Goal: Navigation & Orientation: Find specific page/section

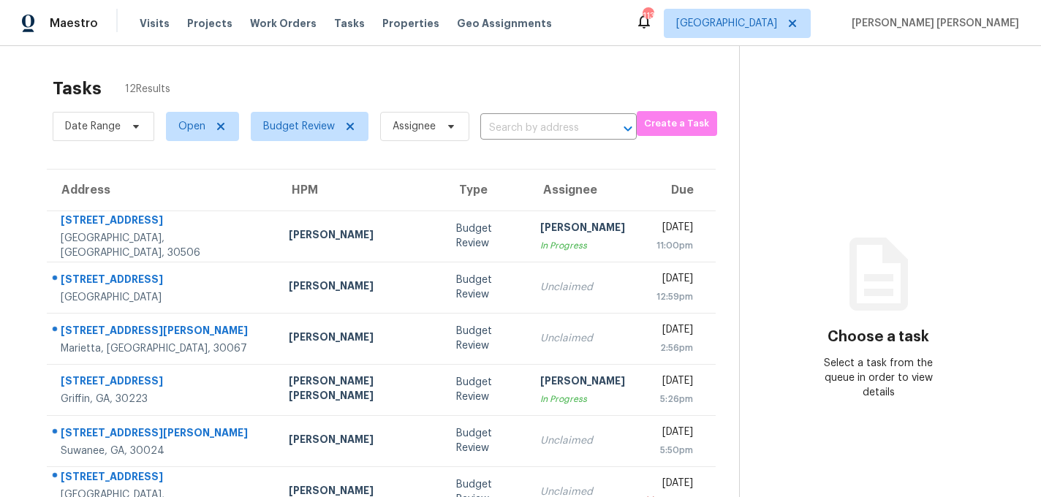
scroll to position [264, 0]
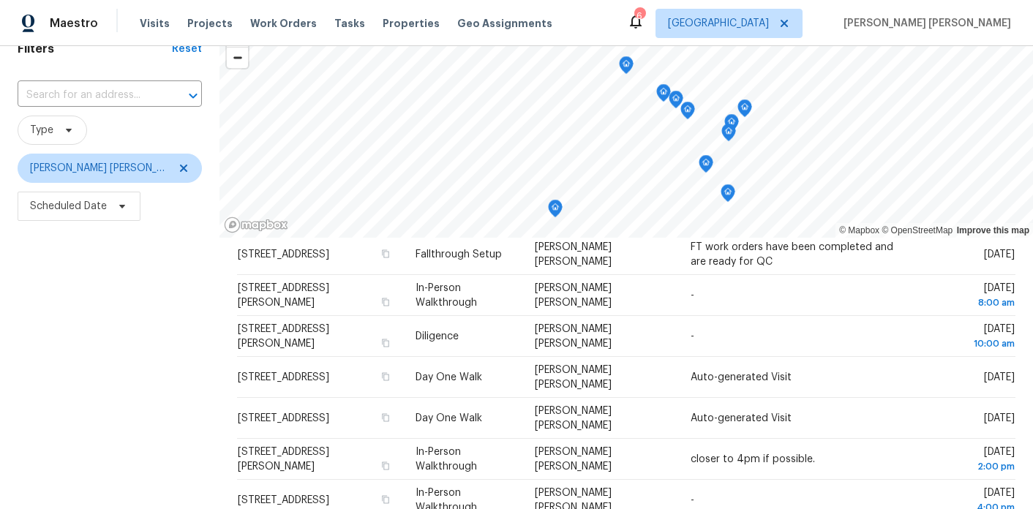
scroll to position [208, 0]
